Goal: Task Accomplishment & Management: Manage account settings

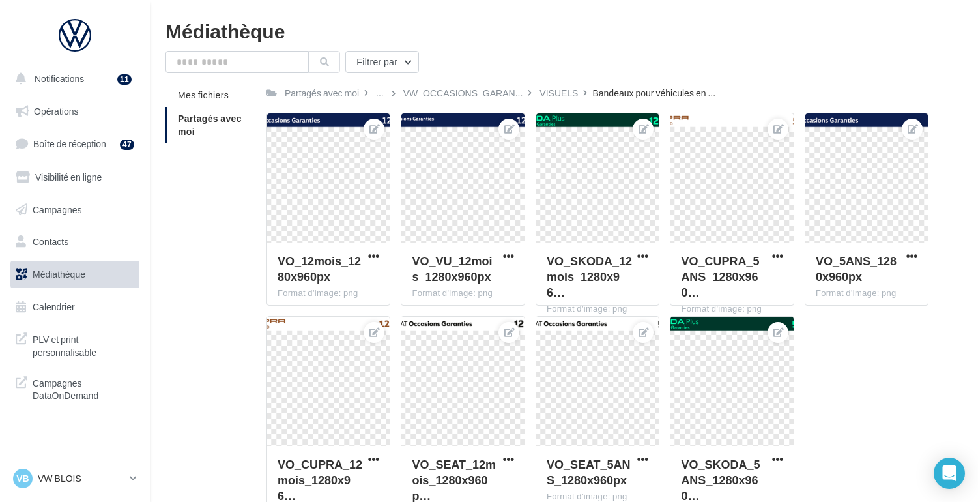
scroll to position [42, 0]
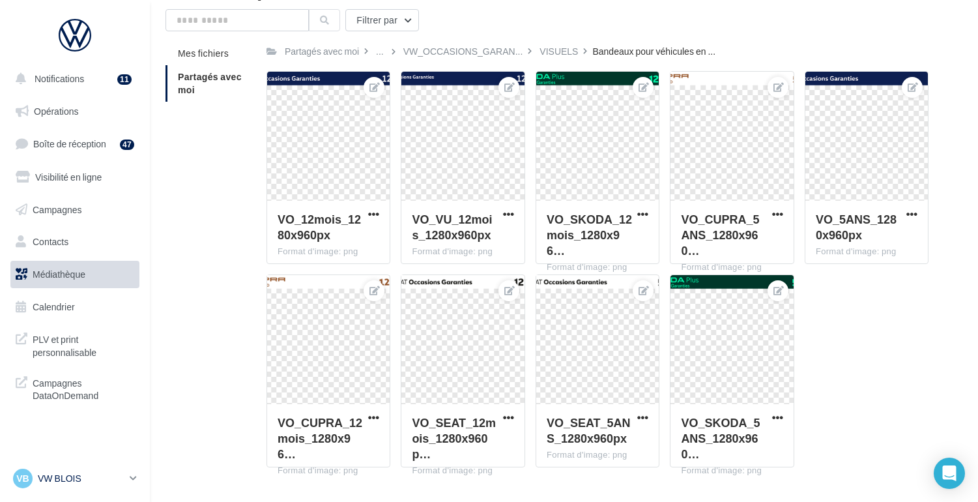
click at [103, 478] on p "VW BLOIS" at bounding box center [81, 478] width 87 height 13
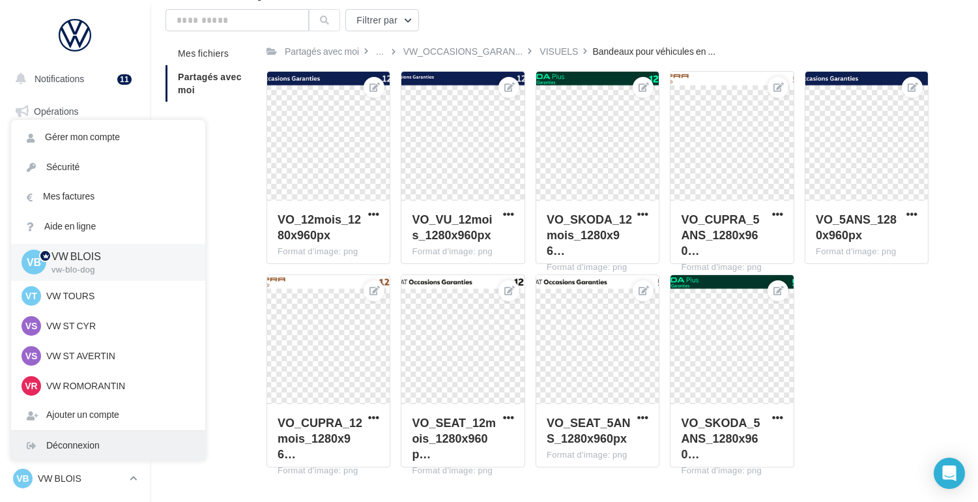
click at [96, 449] on div "Déconnexion" at bounding box center [108, 445] width 194 height 29
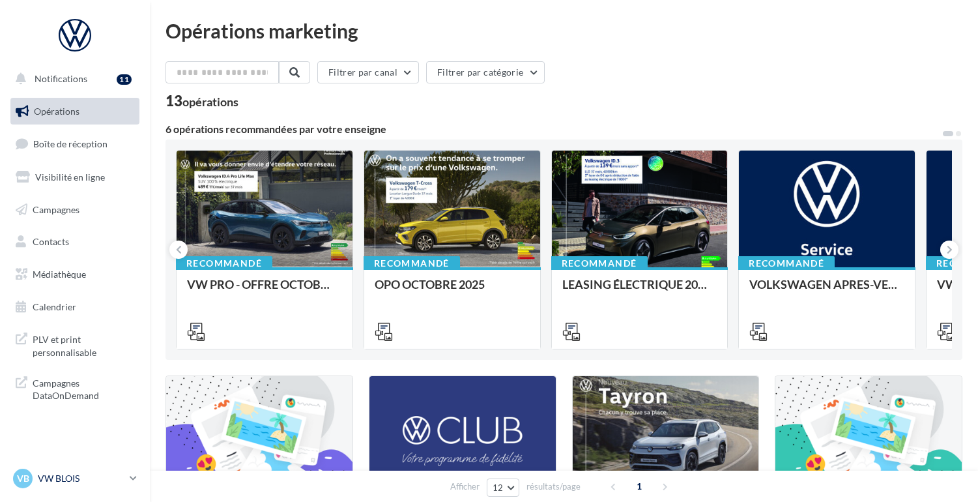
click at [50, 481] on p "VW BLOIS" at bounding box center [81, 478] width 87 height 13
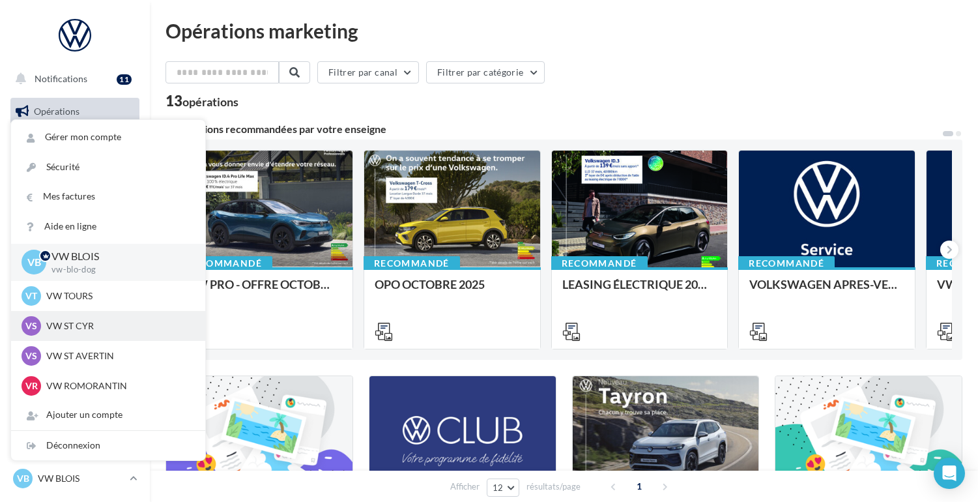
click at [66, 327] on p "VW ST CYR" at bounding box center [117, 325] width 143 height 13
